Goal: Communication & Community: Answer question/provide support

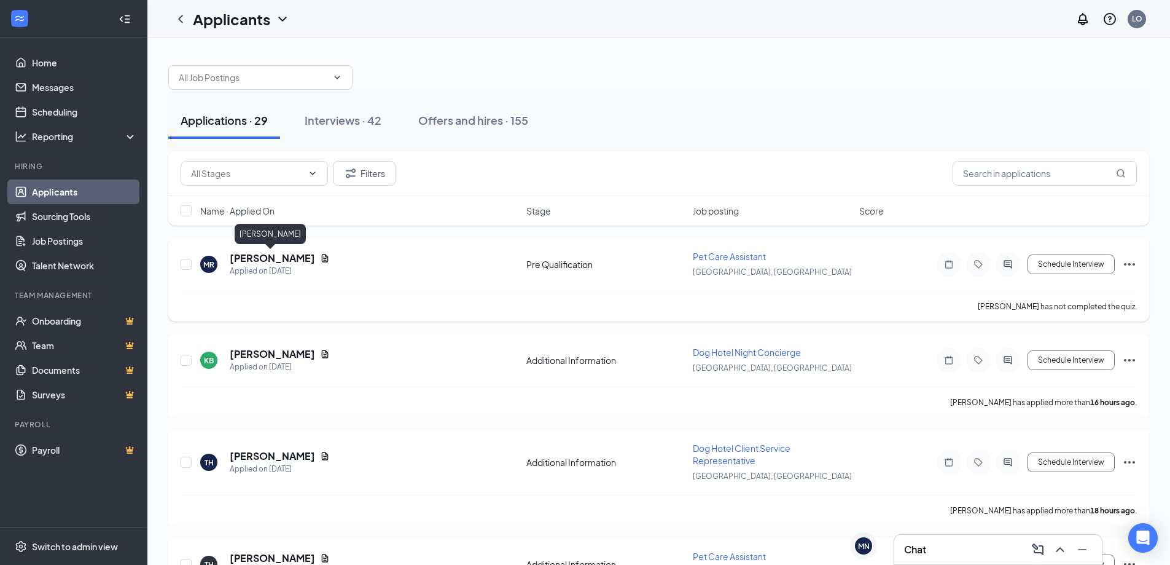
click at [286, 261] on h5 "[PERSON_NAME]" at bounding box center [272, 258] width 85 height 14
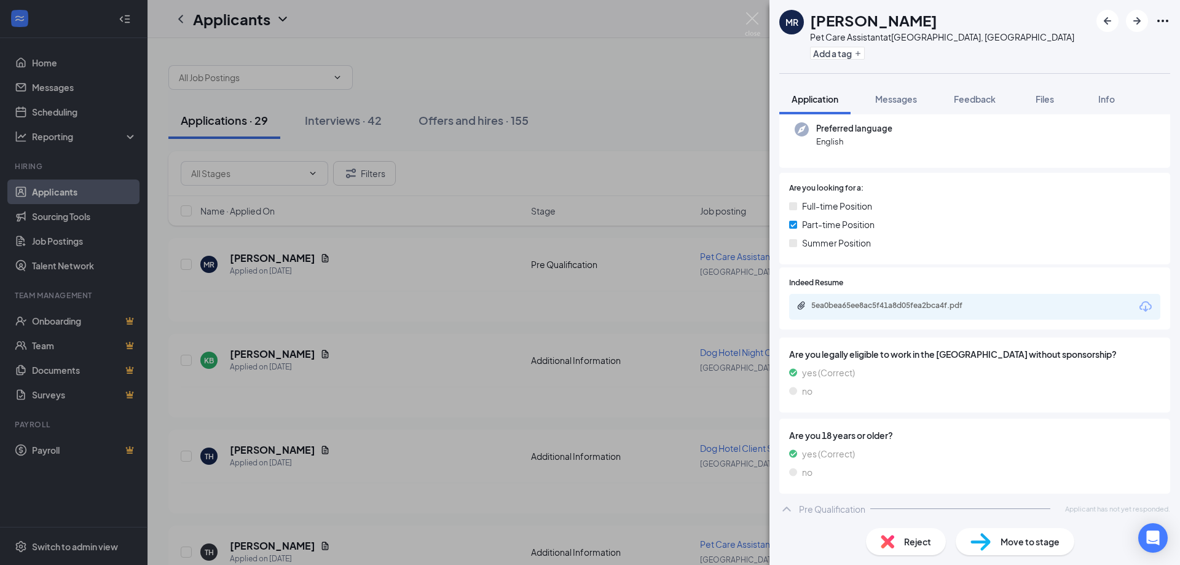
scroll to position [125, 0]
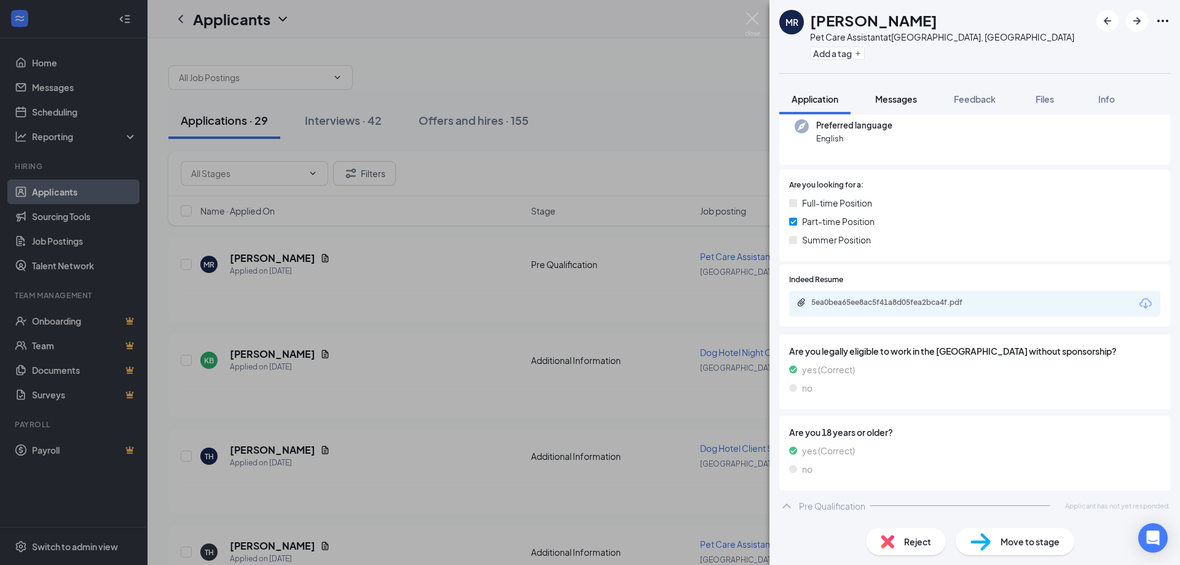
click at [885, 113] on button "Messages" at bounding box center [896, 99] width 66 height 31
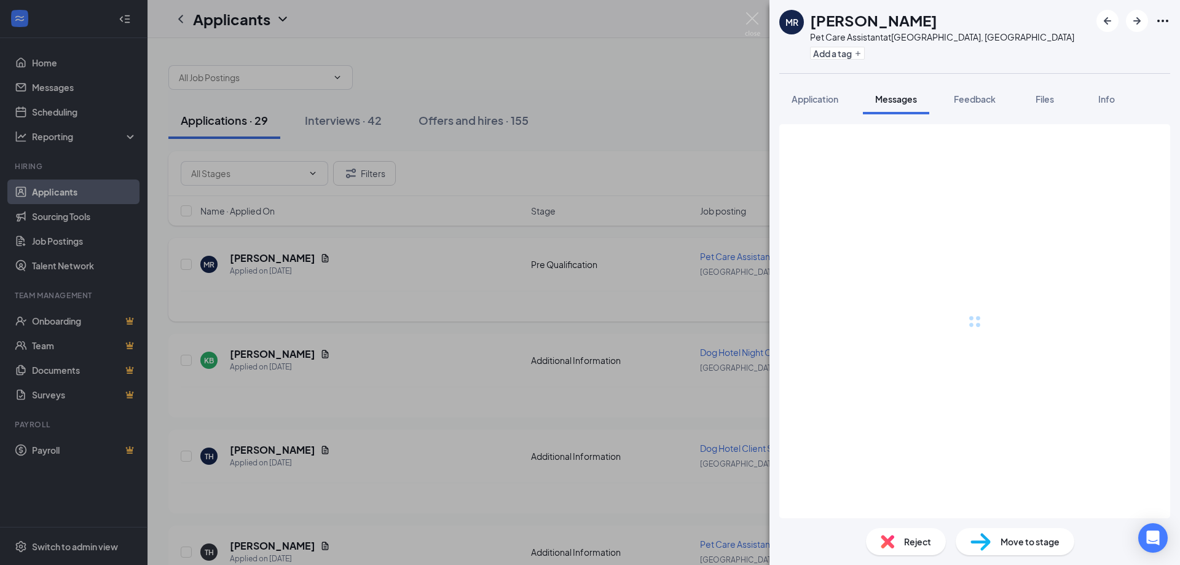
click at [256, 236] on div "MR [PERSON_NAME] Pet Care Assistant at [GEOGRAPHIC_DATA], [GEOGRAPHIC_DATA] Add…" at bounding box center [590, 282] width 1180 height 565
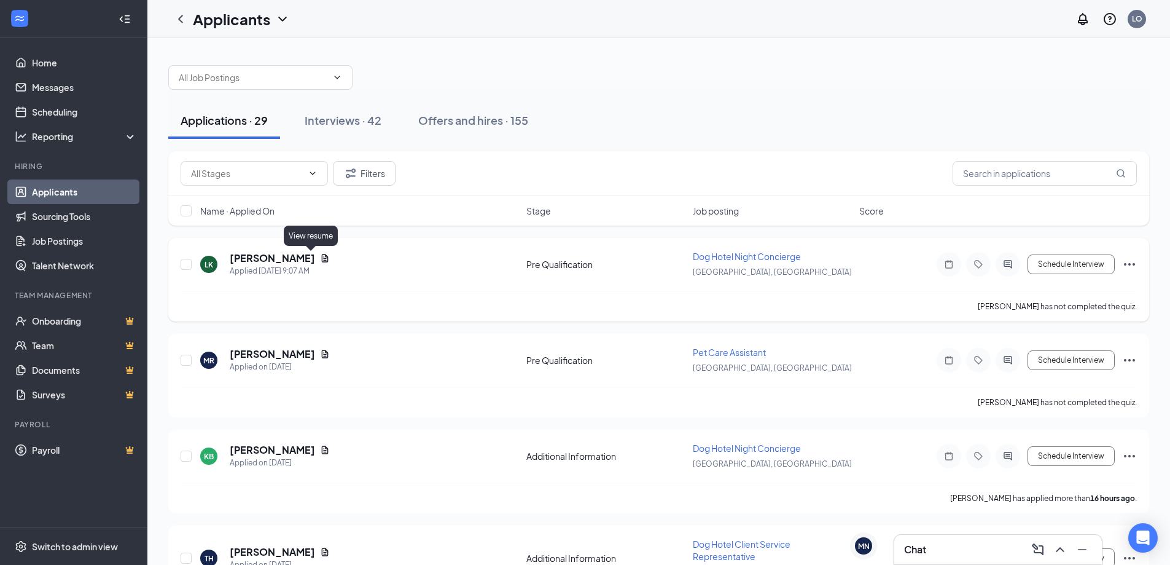
click at [311, 254] on h5 "[PERSON_NAME]" at bounding box center [272, 258] width 85 height 14
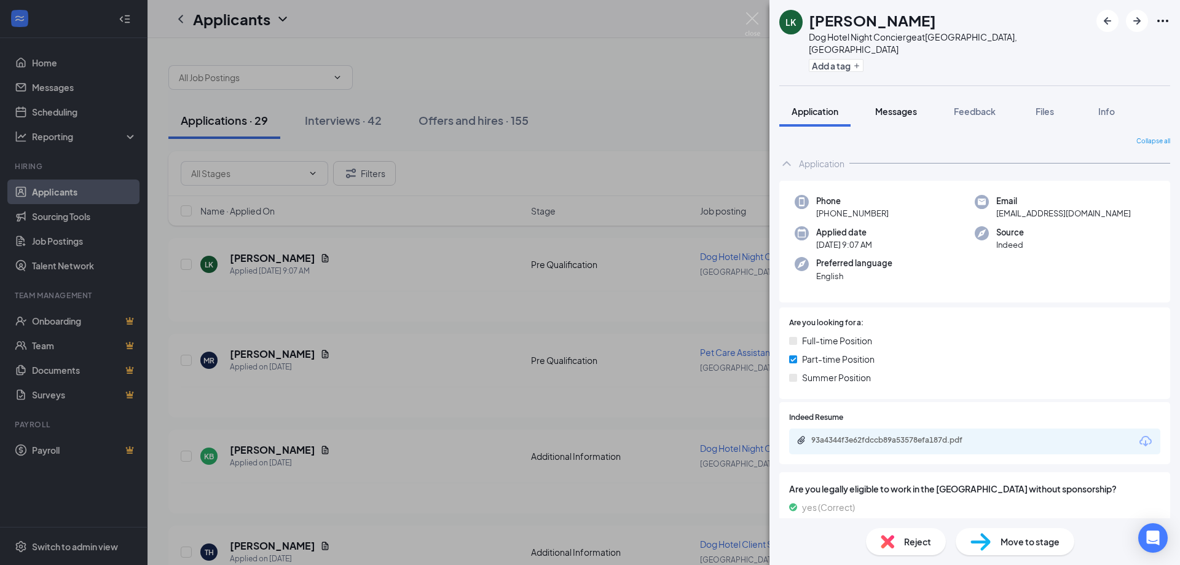
click at [906, 106] on span "Messages" at bounding box center [896, 111] width 42 height 11
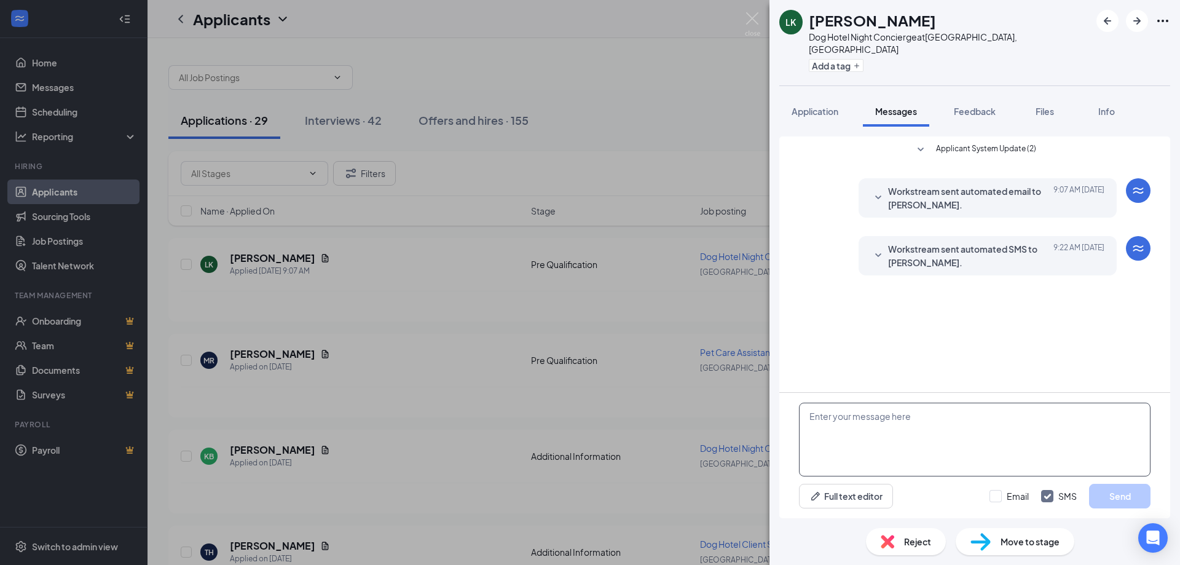
click at [954, 429] on textarea at bounding box center [974, 439] width 351 height 74
paste textarea "Hi [Applicant’s Name], Thank you for your interest in the [Position Title] role…"
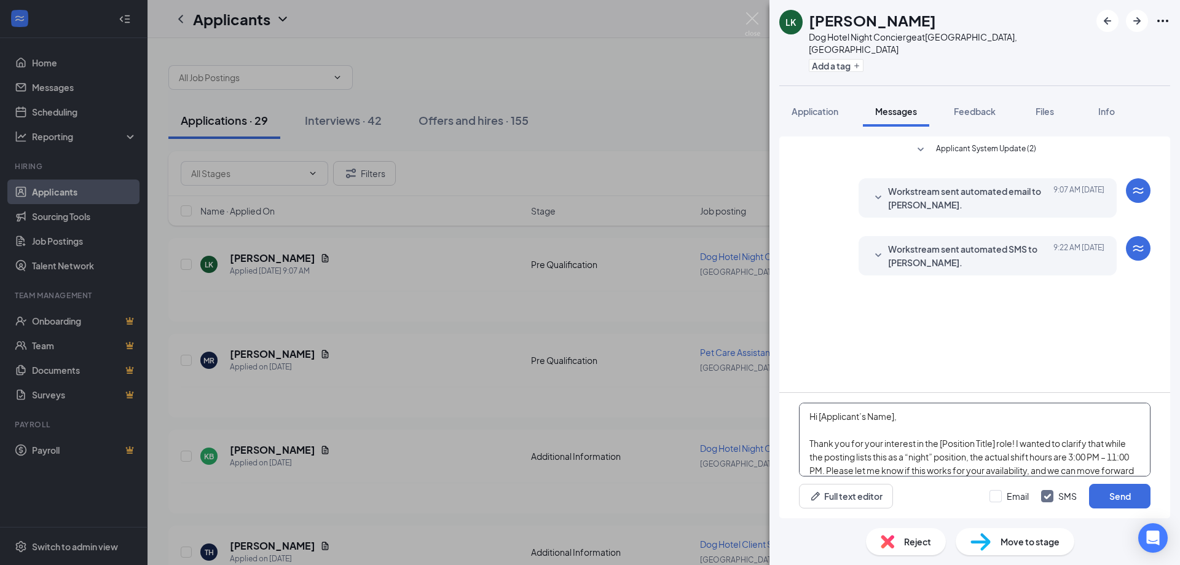
drag, startPoint x: 906, startPoint y: 423, endPoint x: 817, endPoint y: 421, distance: 89.7
click at [817, 419] on textarea "Hi [Applicant’s Name], Thank you for your interest in the [Position Title] role…" at bounding box center [974, 439] width 351 height 74
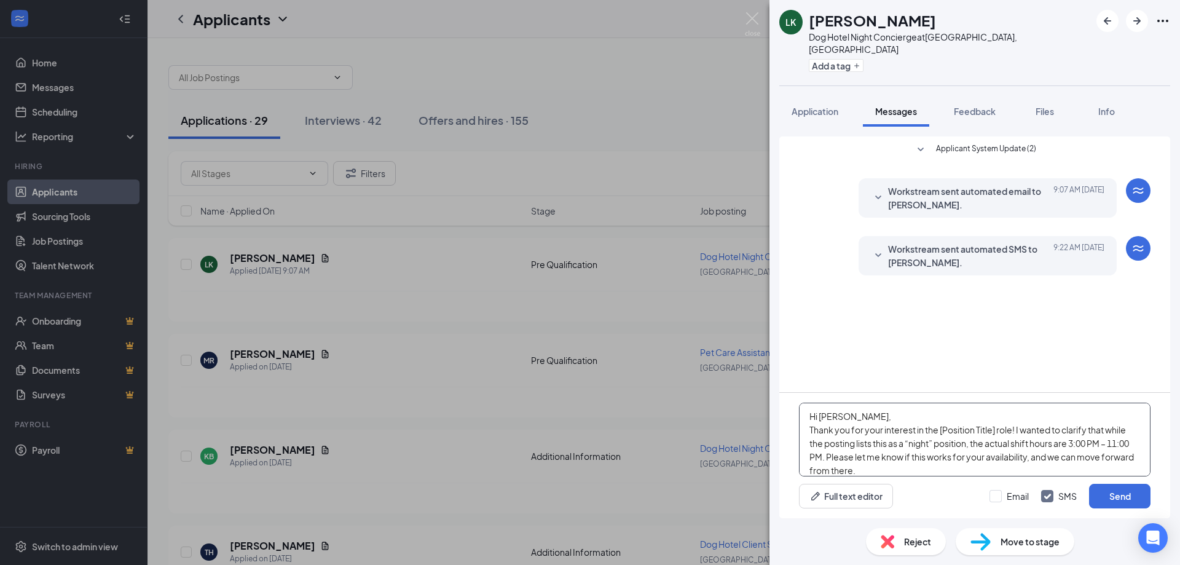
drag, startPoint x: 995, startPoint y: 429, endPoint x: 942, endPoint y: 426, distance: 52.9
click at [942, 426] on textarea "Hi [PERSON_NAME], Thank you for your interest in the [Position Title] role! I w…" at bounding box center [974, 439] width 351 height 74
drag, startPoint x: 869, startPoint y: 420, endPoint x: 909, endPoint y: 428, distance: 40.3
click at [871, 421] on textarea "Hi [PERSON_NAME], Thank you for your interest in the Concierge role! I wanted t…" at bounding box center [974, 439] width 351 height 74
click at [1002, 433] on textarea "Hi [PERSON_NAME], Thank you for your interest in the Concierge role! I wanted t…" at bounding box center [974, 439] width 351 height 74
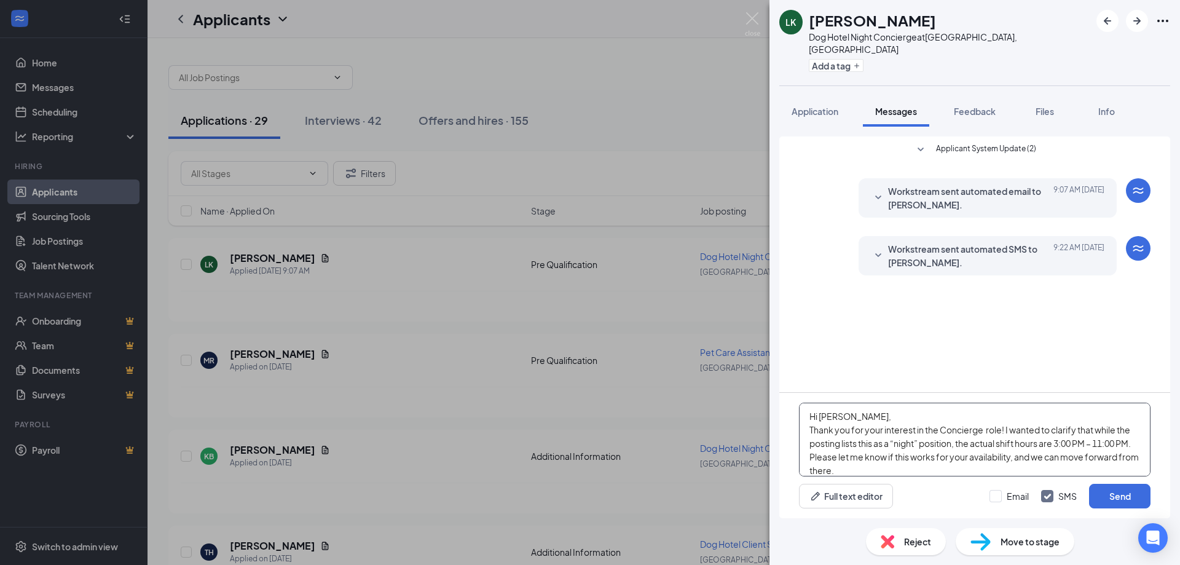
click at [971, 433] on textarea "Hi [PERSON_NAME], Thank you for your interest in the Concierge role! I wanted t…" at bounding box center [974, 439] width 351 height 74
click at [974, 423] on textarea "Hi [PERSON_NAME], Thank you for your interest in the Concierge role! I wanted t…" at bounding box center [974, 439] width 351 height 74
click at [986, 428] on textarea "Hi [PERSON_NAME], Thank you for your interest in the Concierge role! I wanted t…" at bounding box center [974, 439] width 351 height 74
click at [970, 431] on textarea "Hi [PERSON_NAME], Thank you for your interest in the Concierge role! I wanted t…" at bounding box center [974, 439] width 351 height 74
click at [986, 430] on textarea "Hi [PERSON_NAME], Thank you for your interest in the Concierge role! I wanted t…" at bounding box center [974, 439] width 351 height 74
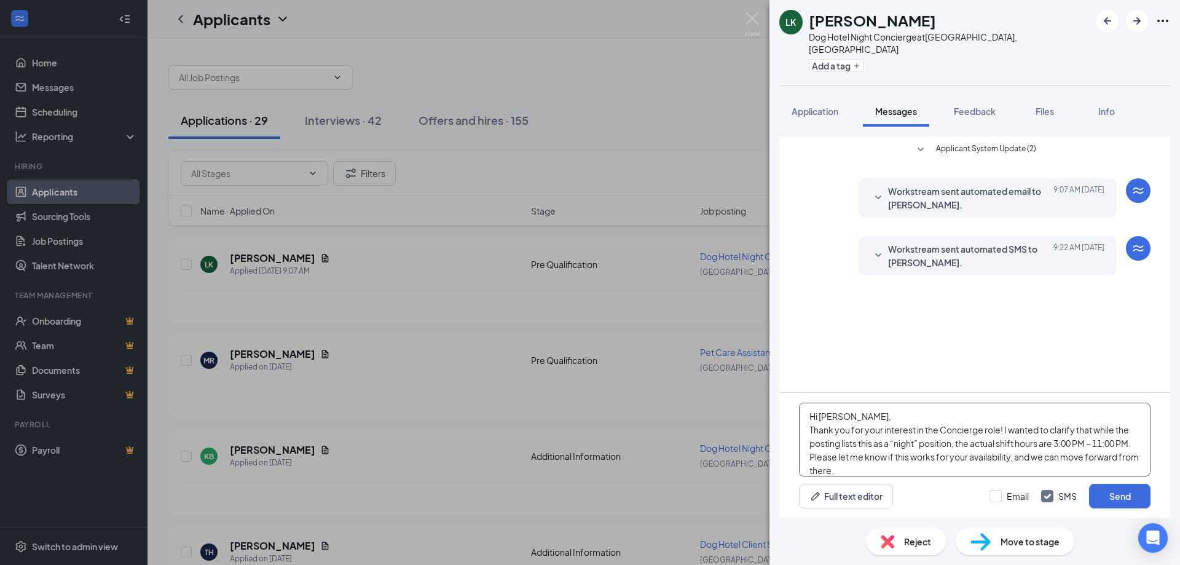
click at [1012, 446] on textarea "Hi [PERSON_NAME], Thank you for your interest in the Concierge role! I wanted t…" at bounding box center [974, 439] width 351 height 74
click at [951, 464] on textarea "Hi [PERSON_NAME], Thank you for your interest in the Concierge role! I wanted t…" at bounding box center [974, 439] width 351 height 74
click at [896, 468] on textarea "Hi [PERSON_NAME], Thank you for your interest in the Concierge role! I wanted t…" at bounding box center [974, 439] width 351 height 74
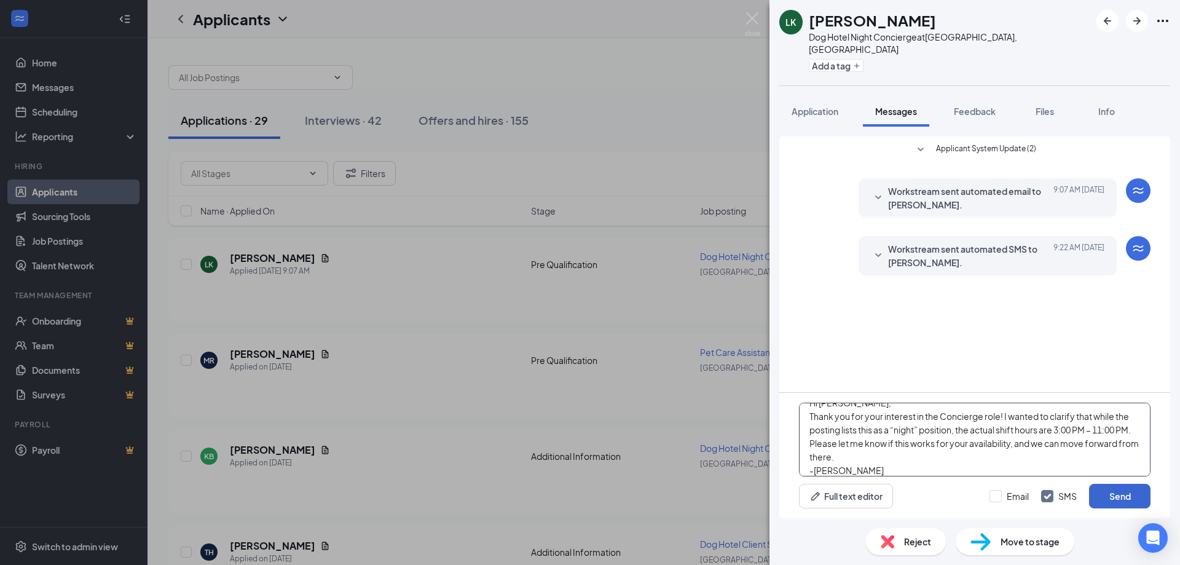
type textarea "Hi [PERSON_NAME], Thank you for your interest in the Concierge role! I wanted t…"
click at [1141, 500] on button "Send" at bounding box center [1119, 496] width 61 height 25
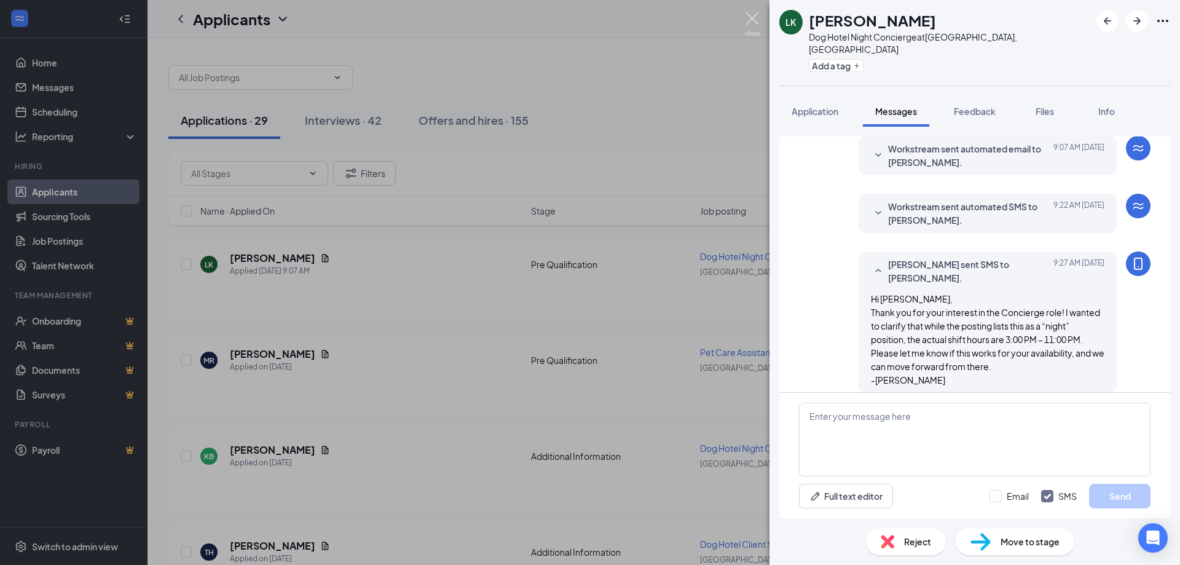
scroll to position [43, 0]
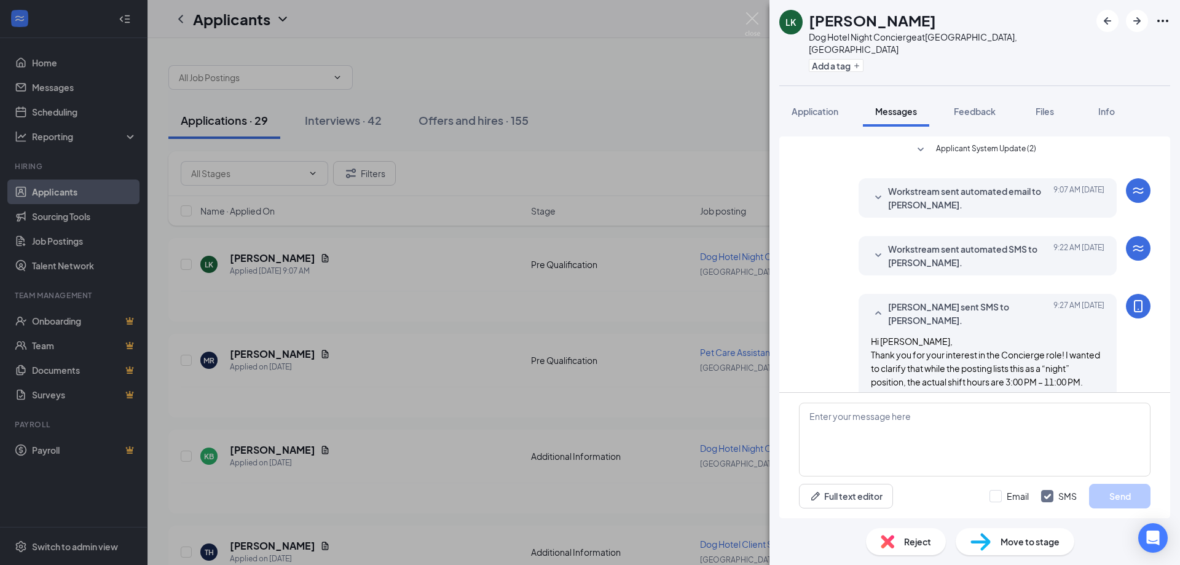
scroll to position [43, 0]
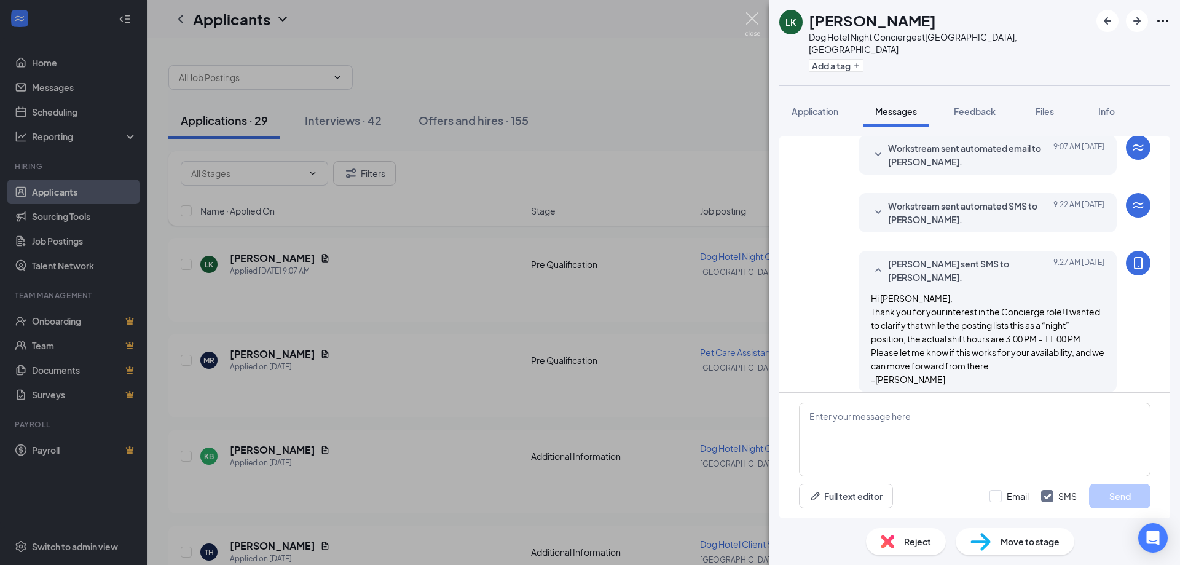
click at [756, 23] on img at bounding box center [752, 24] width 15 height 24
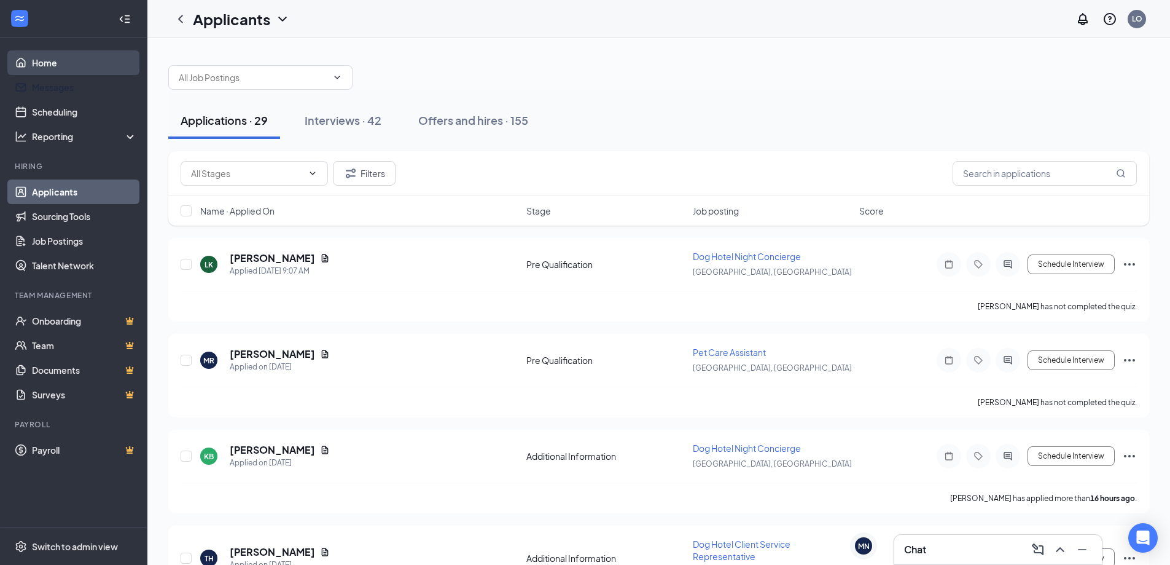
click at [82, 69] on link "Home" at bounding box center [84, 62] width 105 height 25
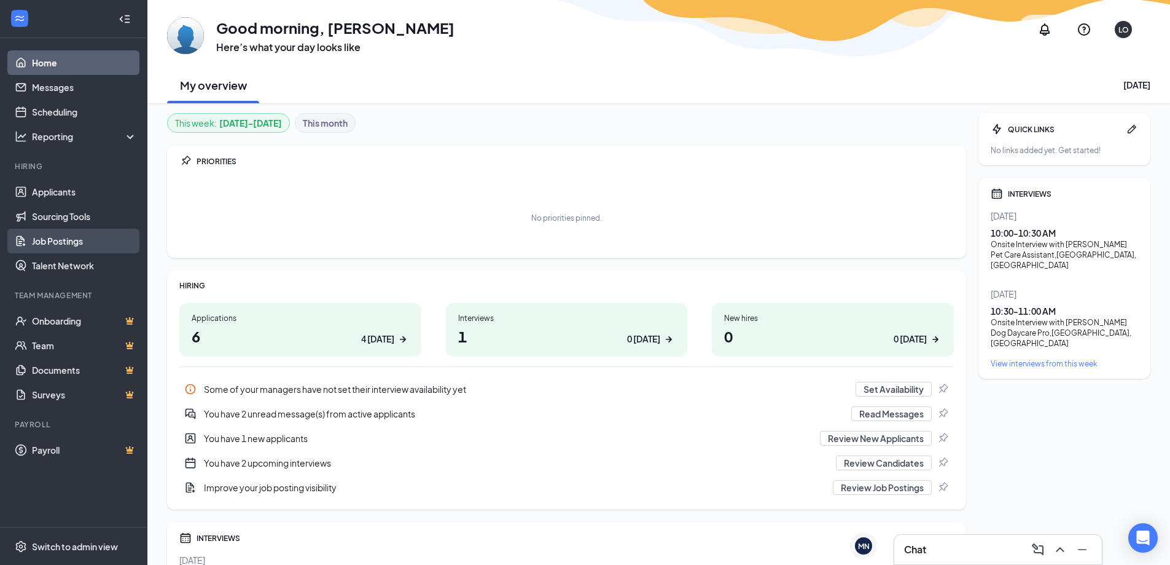
click at [65, 232] on link "Job Postings" at bounding box center [84, 241] width 105 height 25
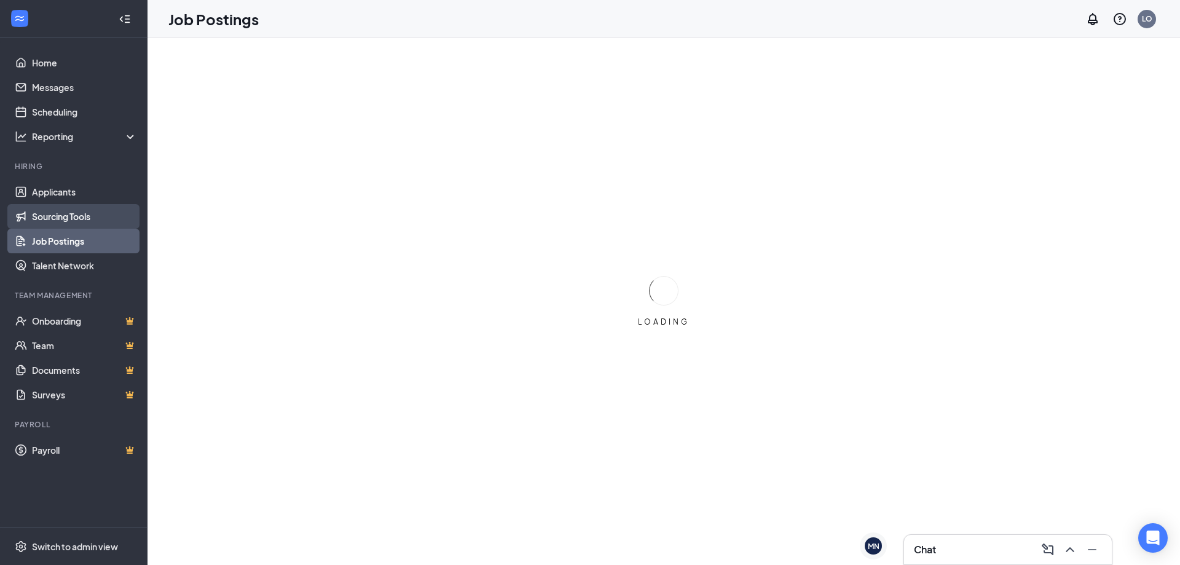
click at [74, 212] on link "Sourcing Tools" at bounding box center [84, 216] width 105 height 25
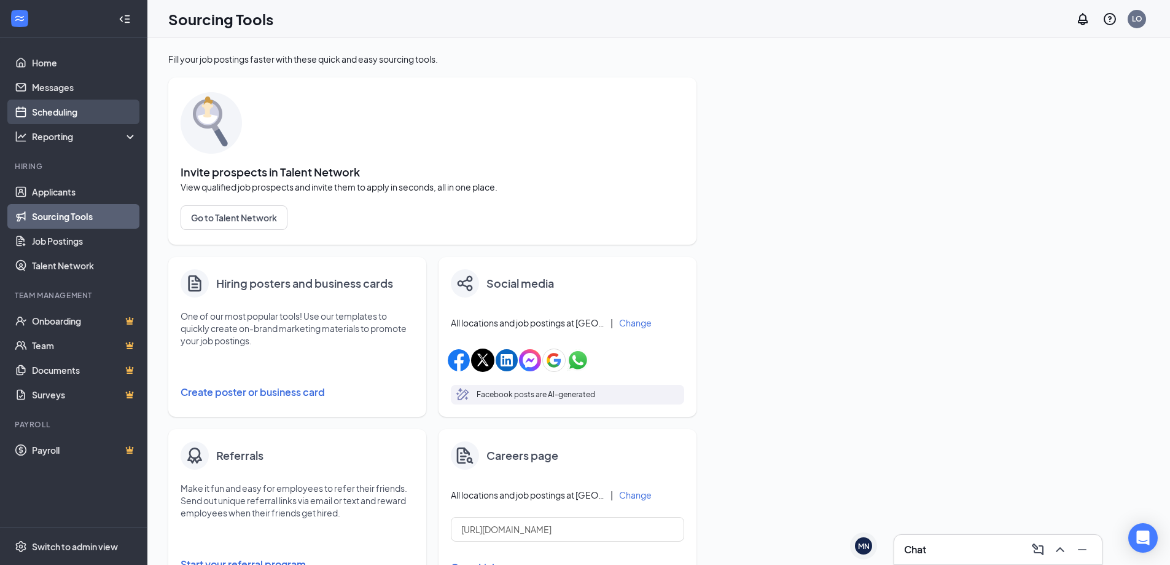
click at [88, 117] on link "Scheduling" at bounding box center [84, 112] width 105 height 25
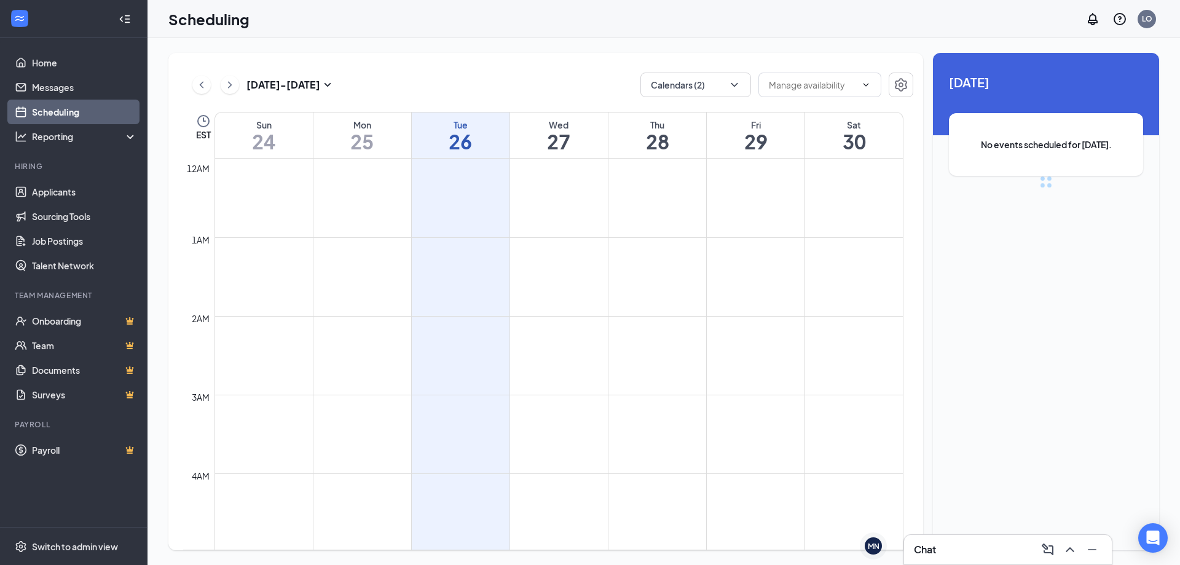
scroll to position [604, 0]
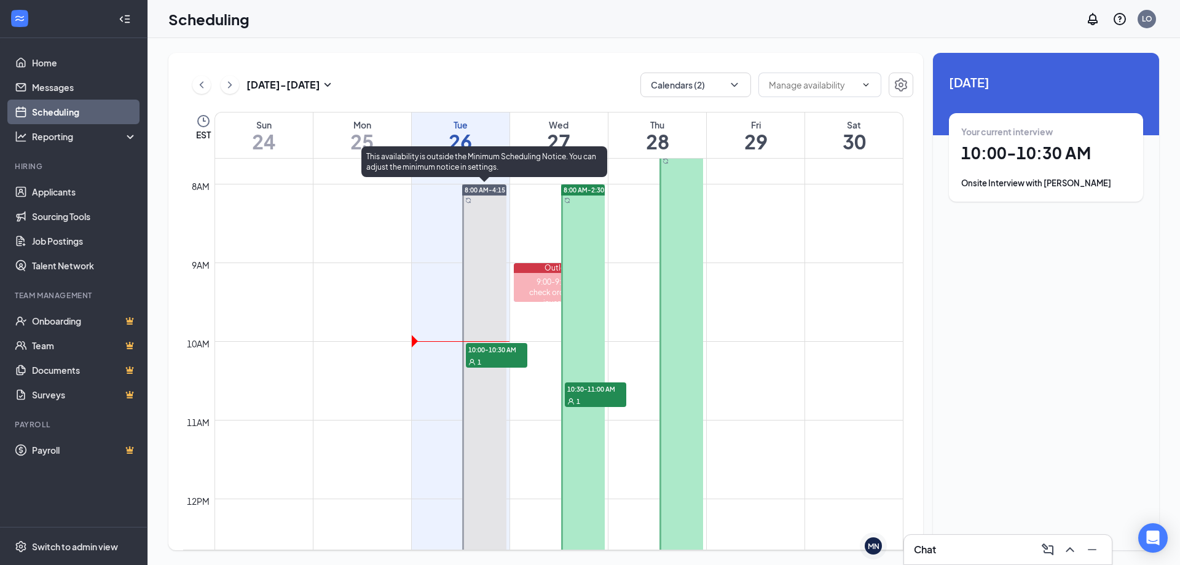
click at [452, 350] on td at bounding box center [558, 351] width 689 height 20
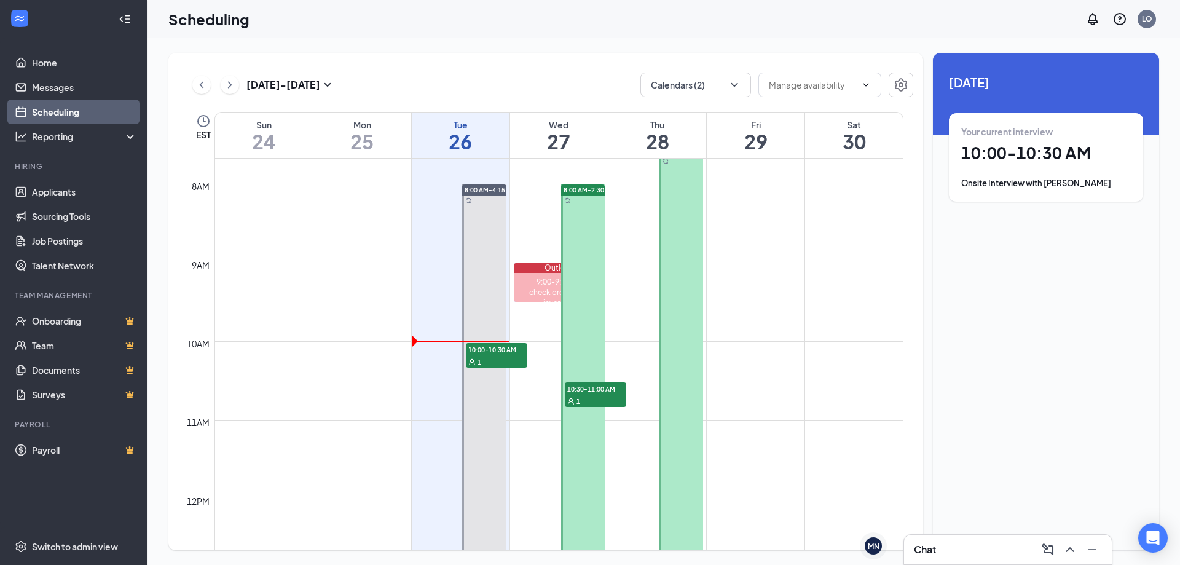
click at [483, 356] on div "1" at bounding box center [496, 361] width 61 height 12
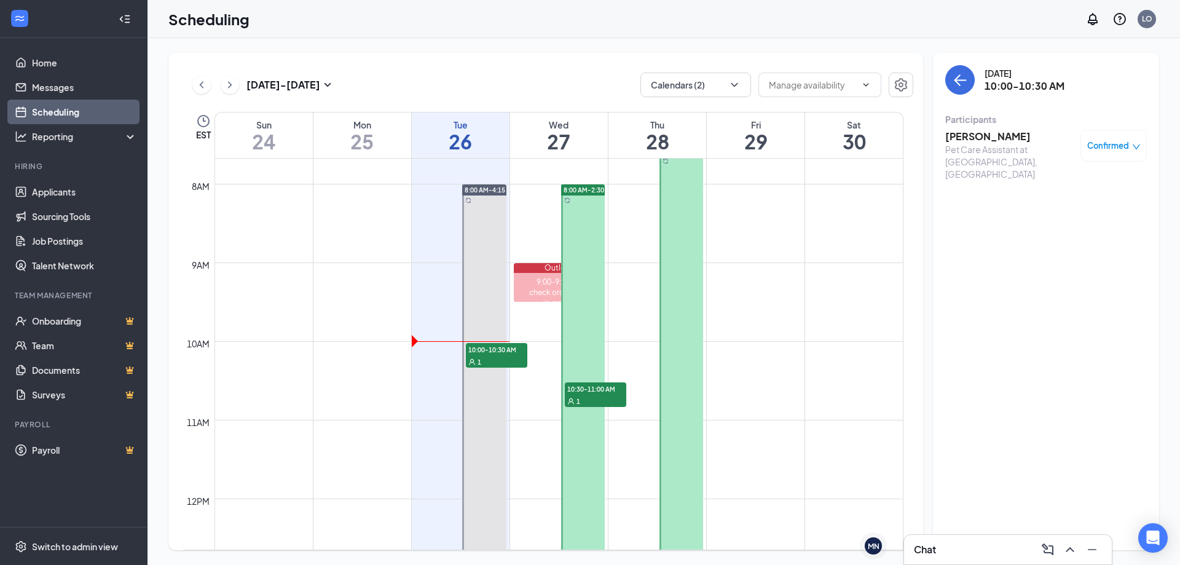
click at [996, 141] on h3 "DAVID SCHENCK" at bounding box center [1009, 137] width 129 height 14
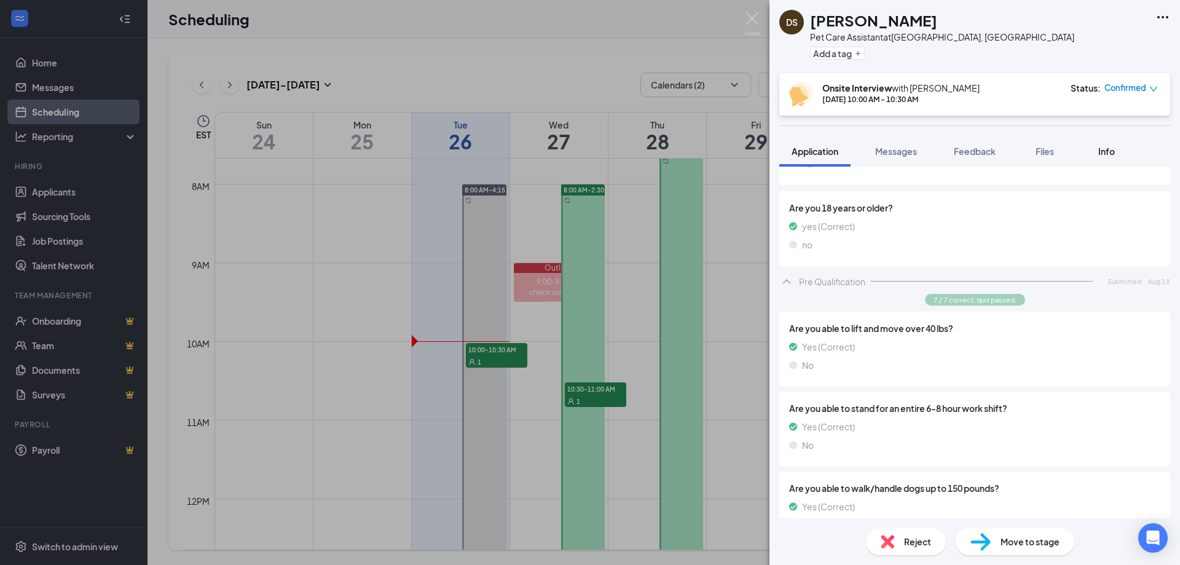
scroll to position [430, 0]
